Goal: Information Seeking & Learning: Learn about a topic

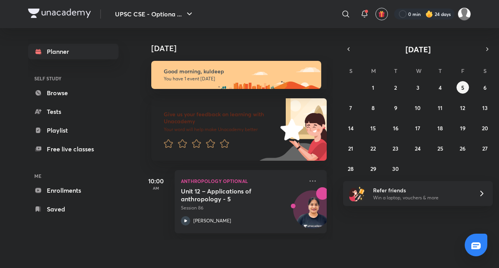
click at [308, 178] on icon at bounding box center [312, 180] width 9 height 9
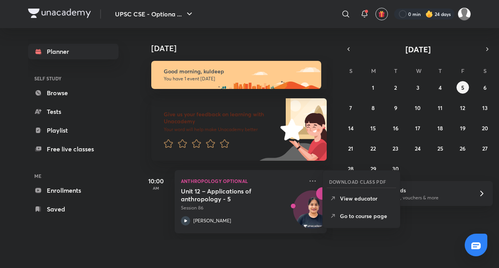
click at [336, 218] on icon at bounding box center [333, 216] width 8 height 8
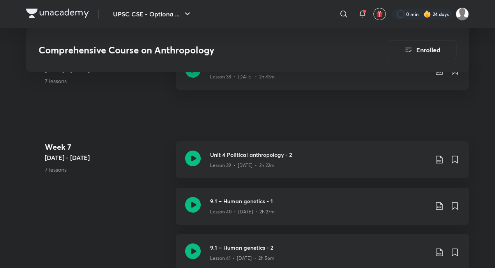
scroll to position [2414, 0]
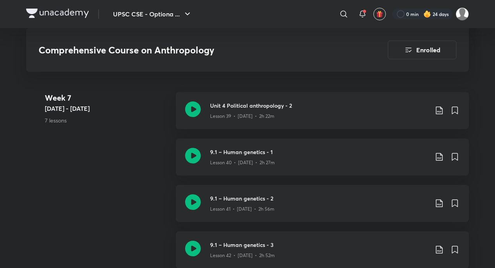
click at [336, 112] on div "Lesson 39 • Jul 21 • 2h 22m" at bounding box center [319, 115] width 218 height 10
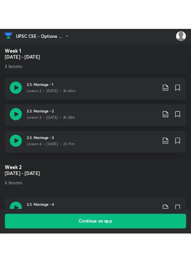
scroll to position [721, 0]
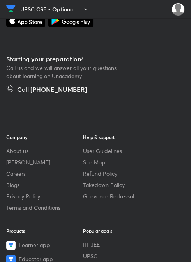
scroll to position [480, 0]
